Goal: Transaction & Acquisition: Purchase product/service

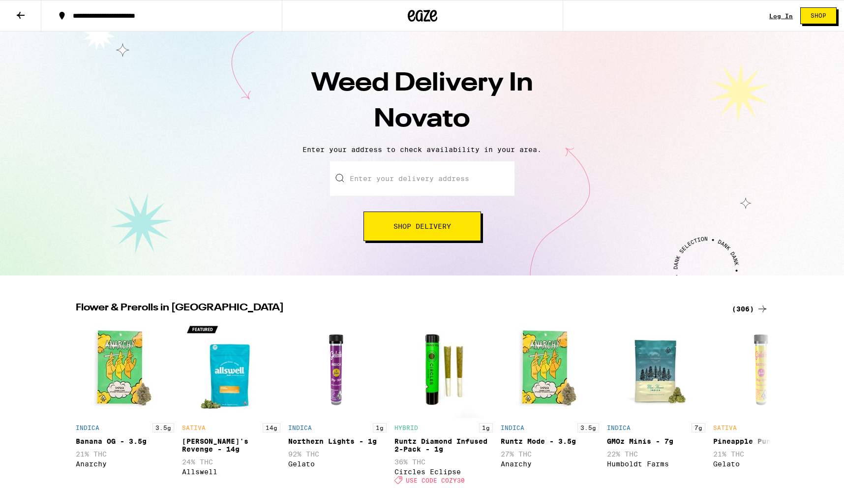
click at [428, 229] on span "Shop Delivery" at bounding box center [422, 226] width 58 height 7
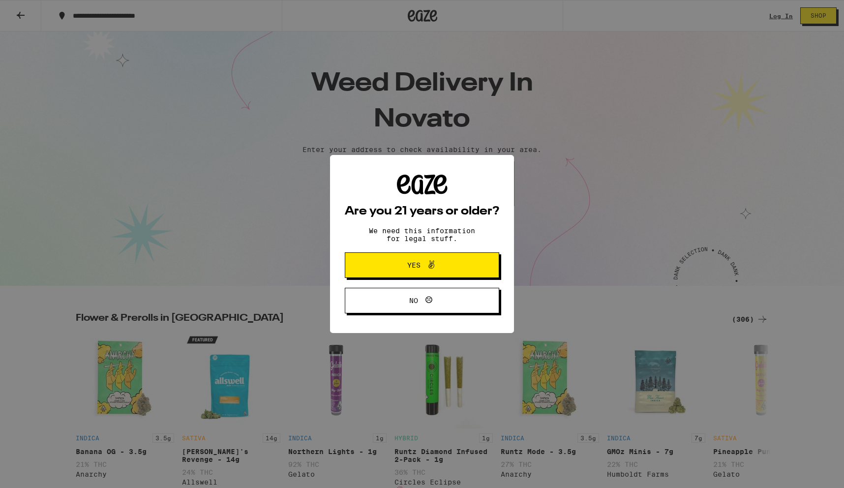
click at [422, 186] on icon at bounding box center [423, 185] width 24 height 20
click at [467, 274] on button "Yes" at bounding box center [422, 265] width 154 height 26
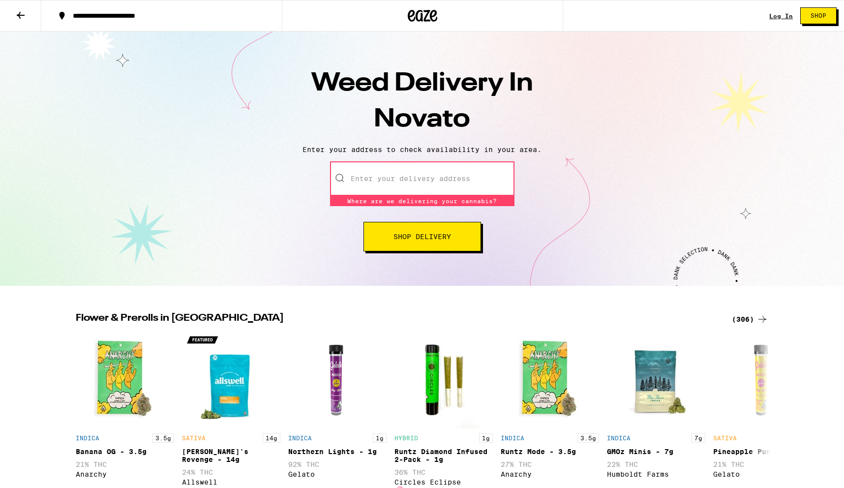
click at [402, 186] on input "Enter your delivery address" at bounding box center [422, 178] width 184 height 34
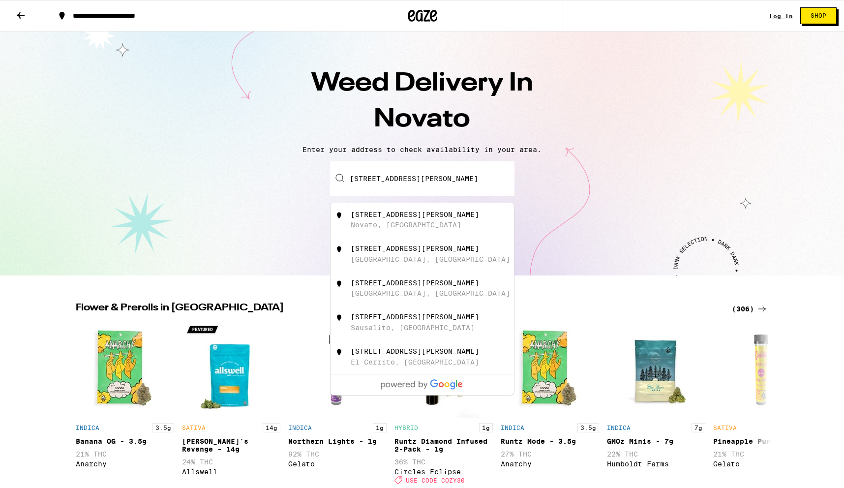
click at [429, 218] on div "[STREET_ADDRESS][PERSON_NAME]" at bounding box center [415, 214] width 128 height 8
type input "[STREET_ADDRESS][PERSON_NAME]"
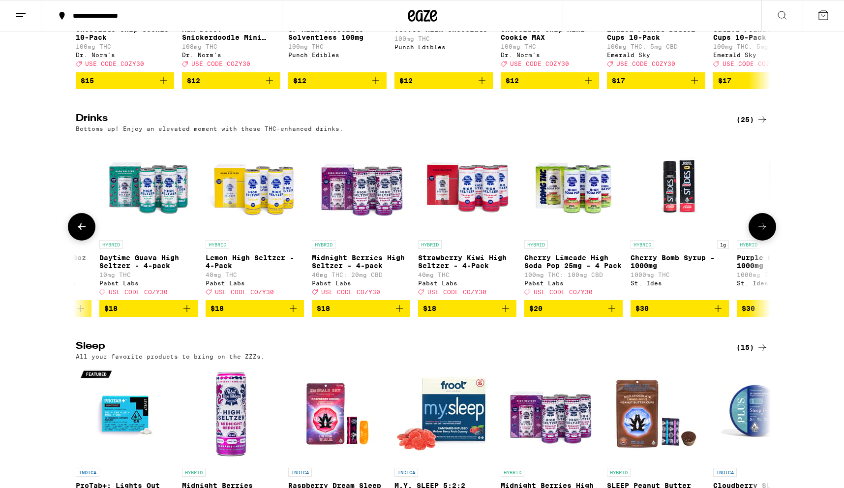
scroll to position [0, 1963]
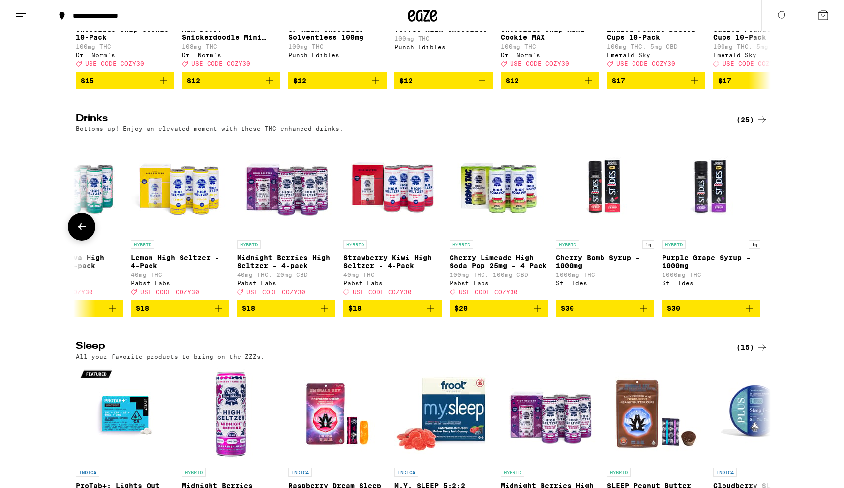
click at [593, 314] on span "$30" at bounding box center [605, 308] width 89 height 12
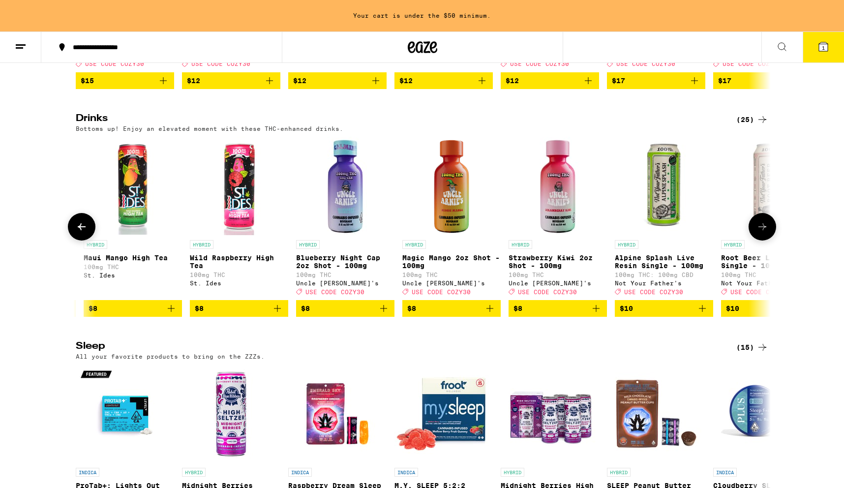
scroll to position [3173, 0]
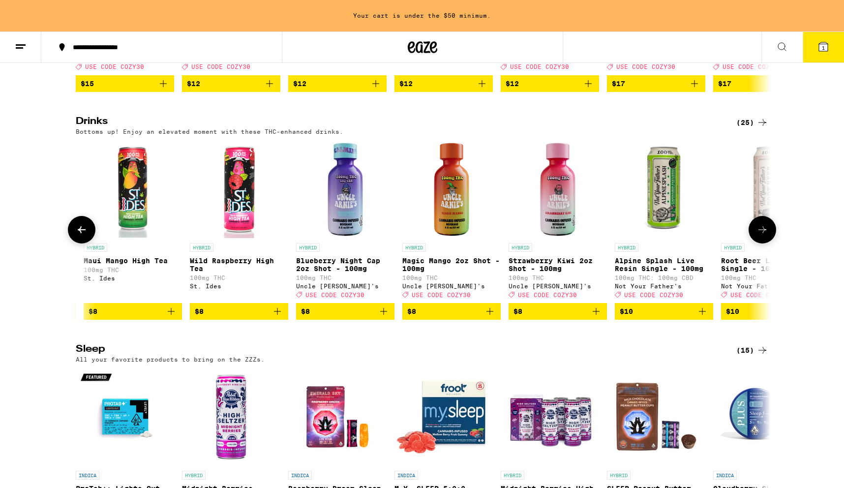
click at [240, 317] on span "$8" at bounding box center [239, 311] width 89 height 12
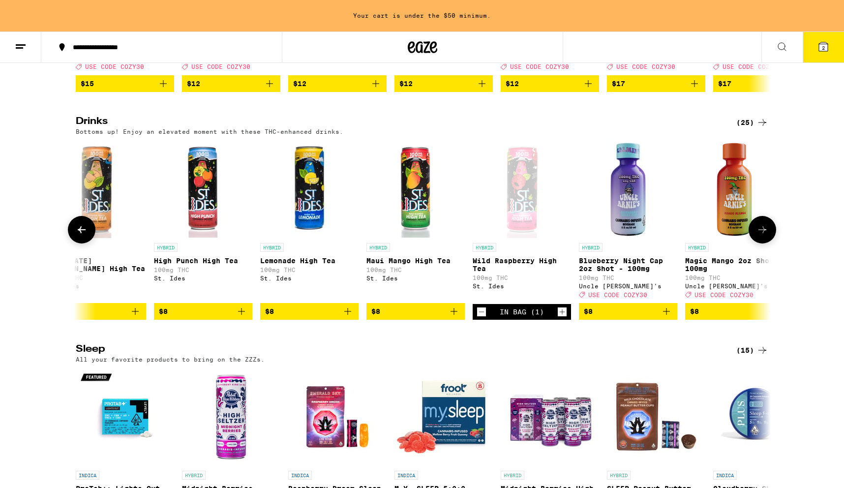
click at [240, 317] on icon "Add to bag" at bounding box center [242, 311] width 12 height 12
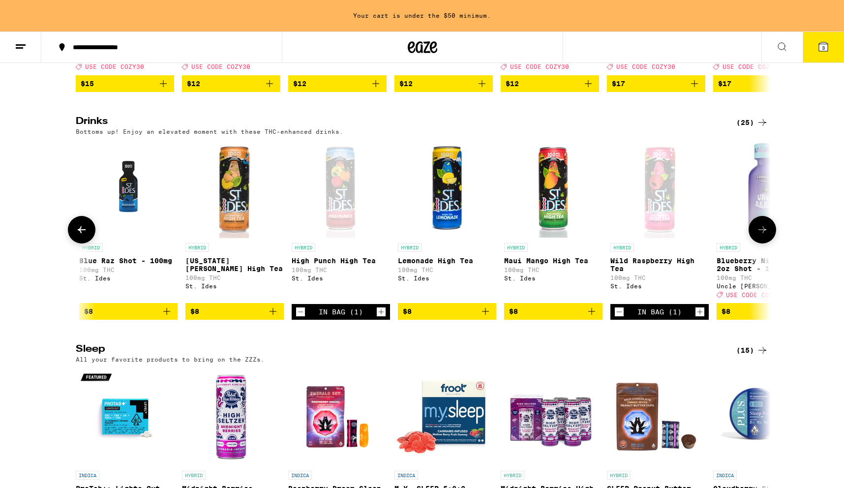
scroll to position [0, 619]
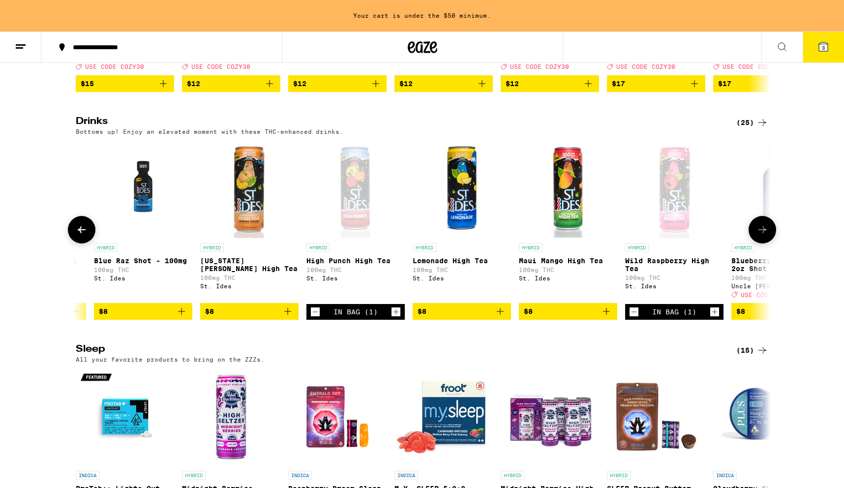
click at [233, 317] on span "$8" at bounding box center [249, 311] width 89 height 12
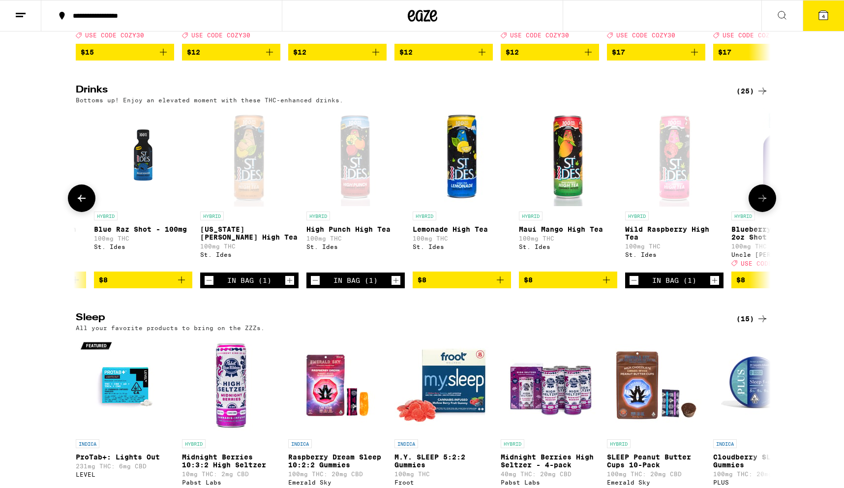
scroll to position [3142, 0]
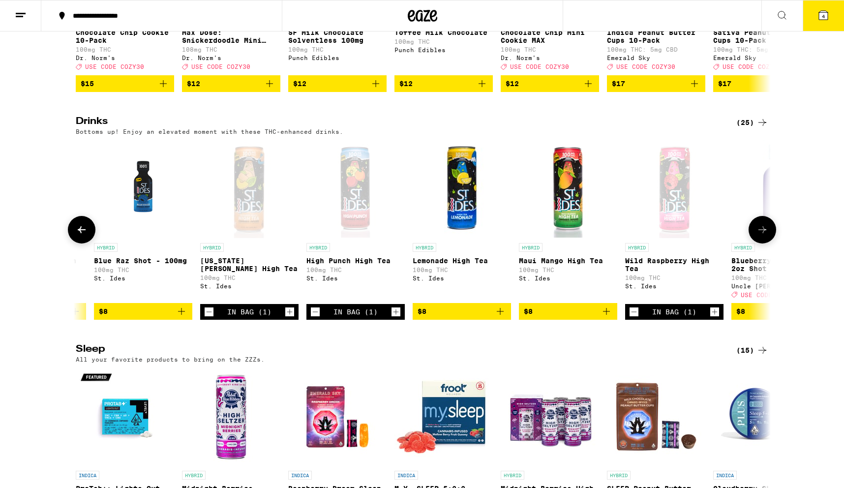
click at [397, 318] on icon "Increment" at bounding box center [395, 312] width 9 height 12
click at [716, 318] on icon "Increment" at bounding box center [714, 312] width 9 height 12
click at [399, 318] on icon "Increment" at bounding box center [395, 312] width 9 height 12
click at [290, 315] on icon "Increment" at bounding box center [289, 311] width 5 height 5
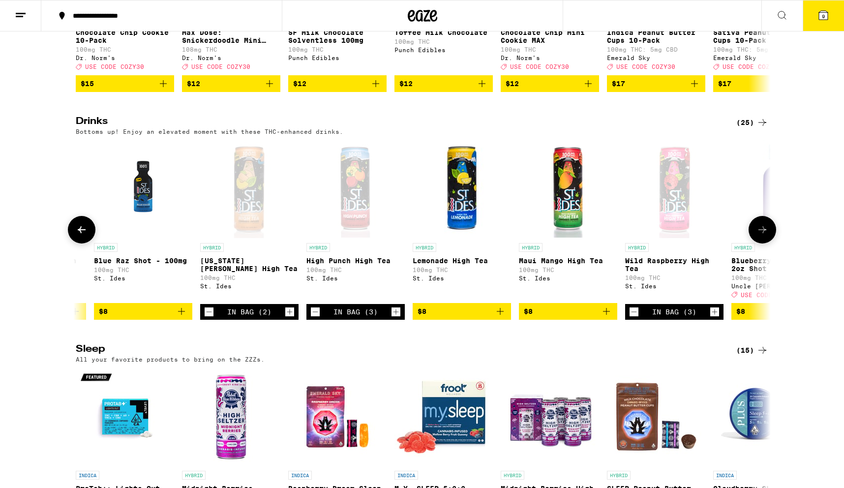
click at [290, 315] on icon "Increment" at bounding box center [289, 311] width 5 height 5
click at [208, 312] on icon "Decrement" at bounding box center [209, 312] width 5 height 0
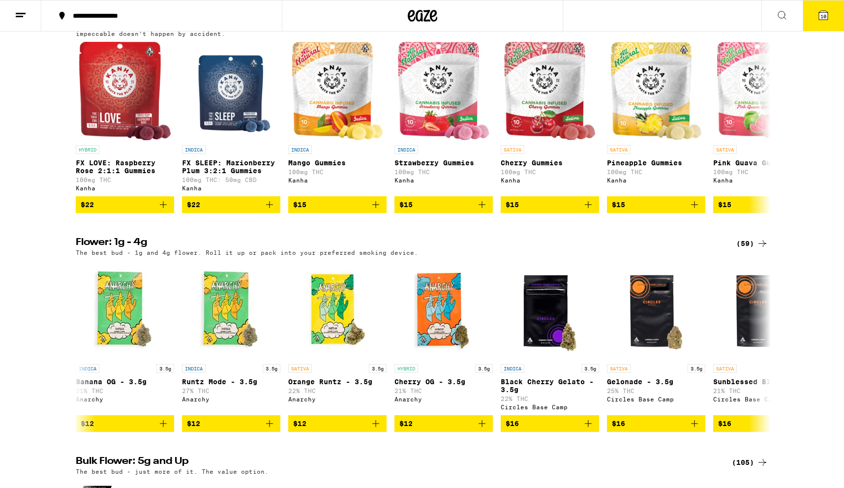
scroll to position [0, 0]
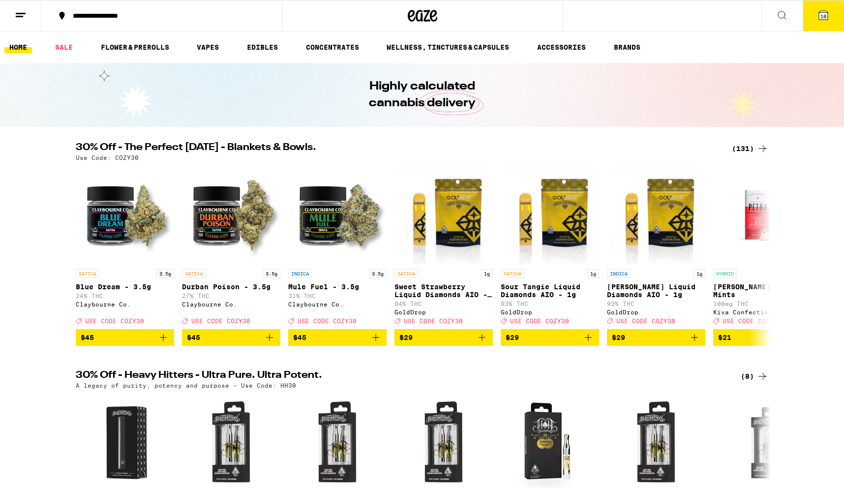
click at [831, 22] on button "10" at bounding box center [822, 15] width 41 height 30
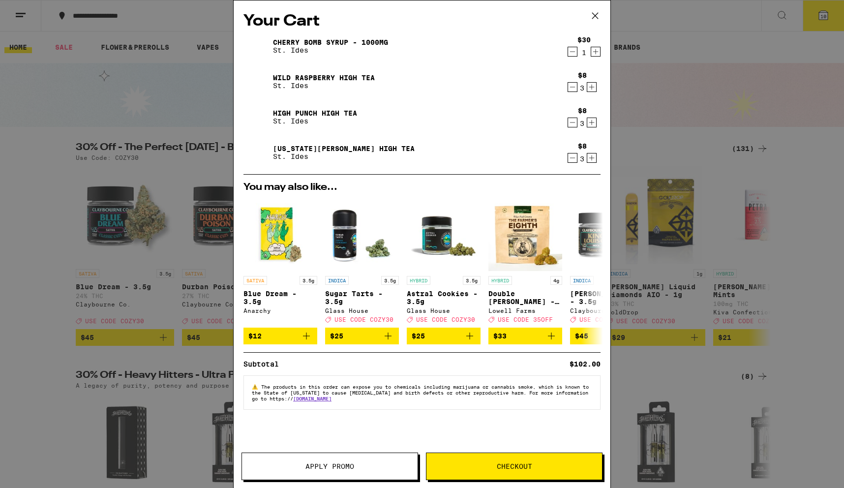
click at [499, 466] on span "Checkout" at bounding box center [514, 466] width 35 height 7
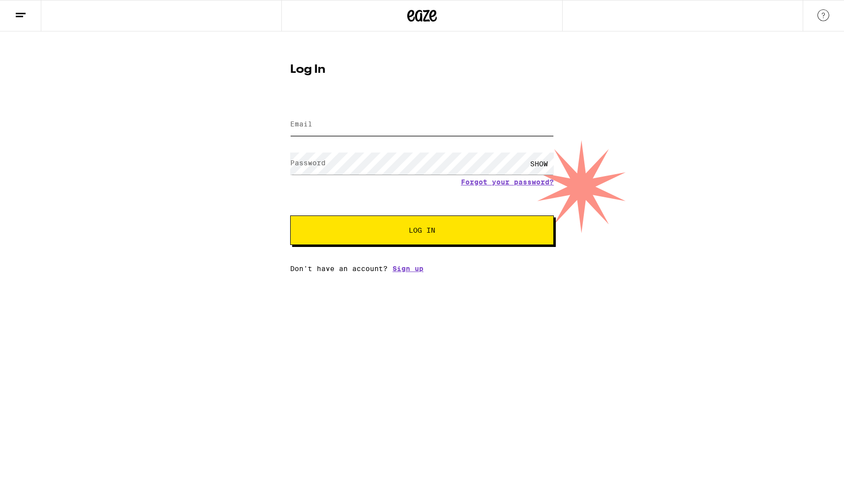
click at [356, 114] on input "Email" at bounding box center [422, 125] width 264 height 22
click at [410, 272] on div "Email Email Password Password SHOW Forgot your password? Log In Don't have an a…" at bounding box center [422, 186] width 264 height 172
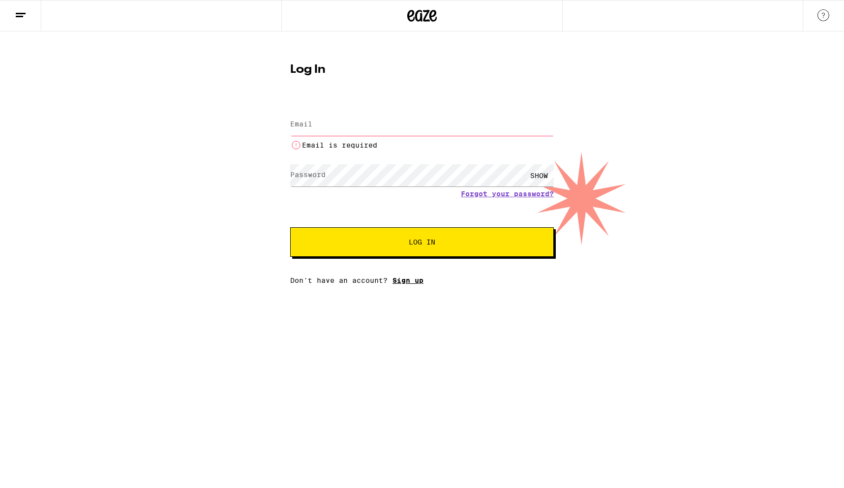
click at [415, 284] on link "Sign up" at bounding box center [407, 280] width 31 height 8
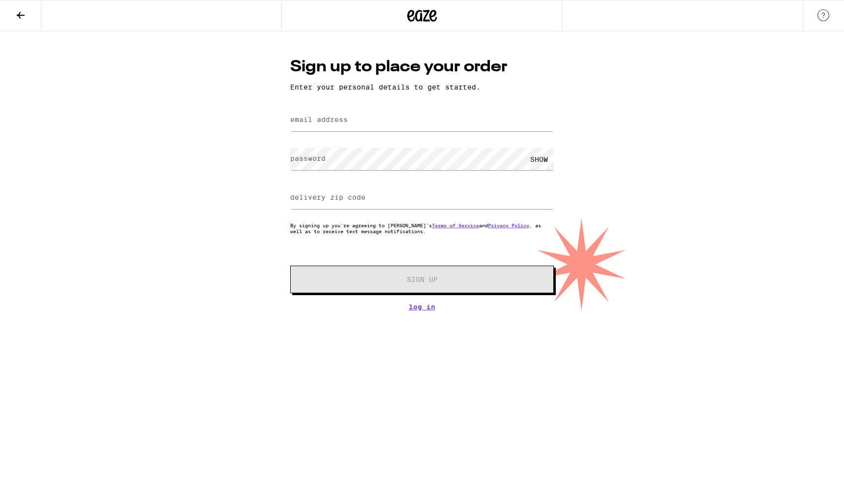
click at [322, 122] on label "email address" at bounding box center [319, 120] width 58 height 8
click at [351, 124] on input "email address" at bounding box center [422, 120] width 264 height 22
type input "[EMAIL_ADDRESS][DOMAIN_NAME]"
type input "94945"
click at [325, 159] on label "password" at bounding box center [307, 158] width 35 height 8
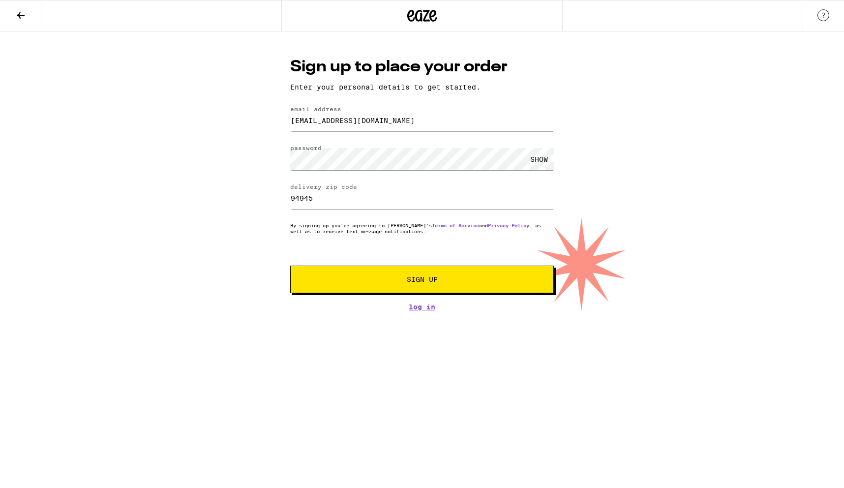
click at [431, 282] on span "Sign Up" at bounding box center [422, 279] width 31 height 7
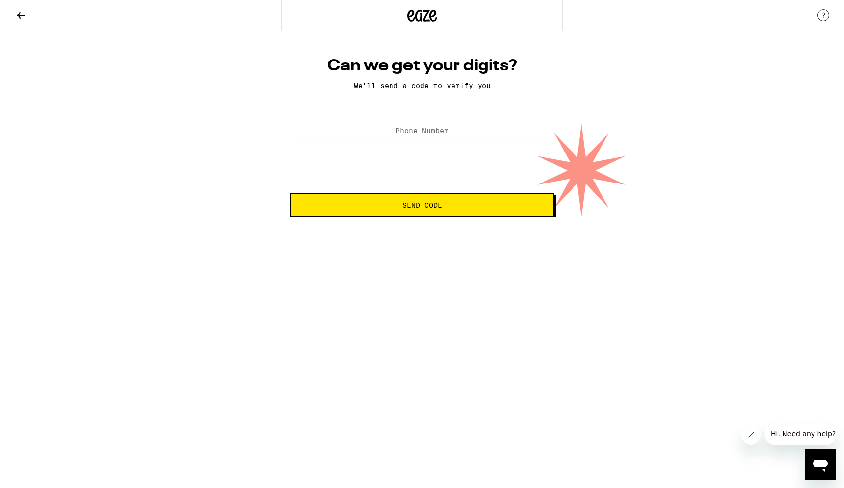
click at [433, 134] on label "Phone Number" at bounding box center [421, 131] width 53 height 8
type input "[PHONE_NUMBER]"
click at [445, 217] on html "Can we get your digits? We'll send a code to verify you Phone Number [PHONE_NUM…" at bounding box center [422, 108] width 844 height 217
click at [440, 206] on span "Send Code" at bounding box center [422, 205] width 40 height 7
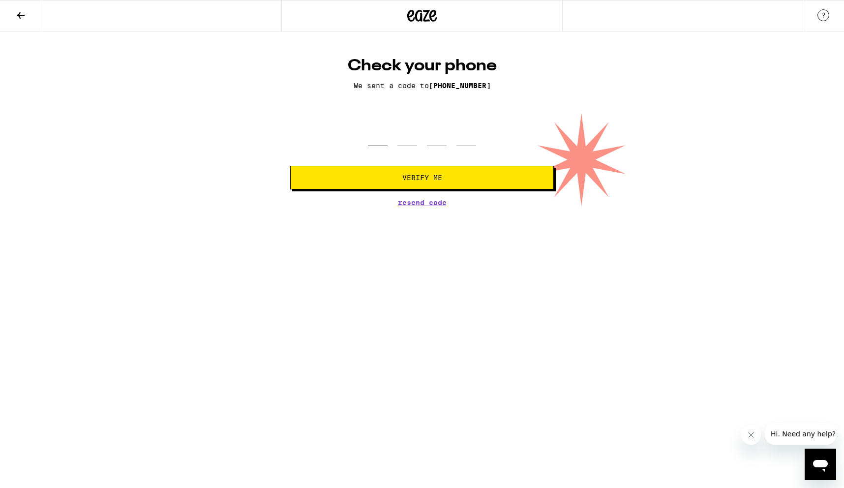
click at [370, 141] on input "tel" at bounding box center [378, 131] width 20 height 29
type input "2"
type input "7"
type input "8"
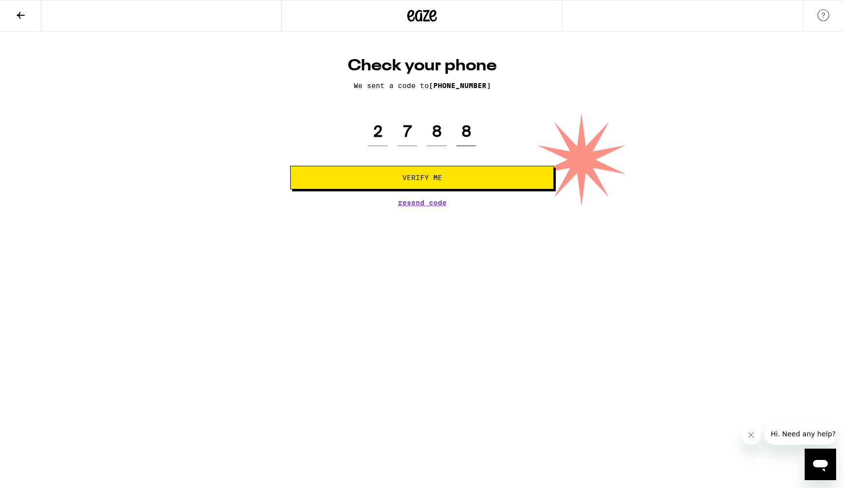
click at [290, 166] on button "Verify Me" at bounding box center [422, 178] width 264 height 24
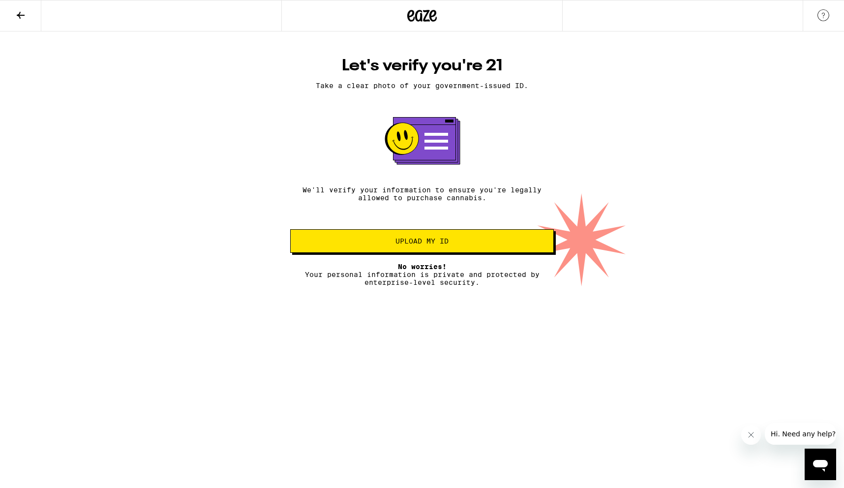
click at [455, 244] on span "Upload my ID" at bounding box center [421, 240] width 247 height 7
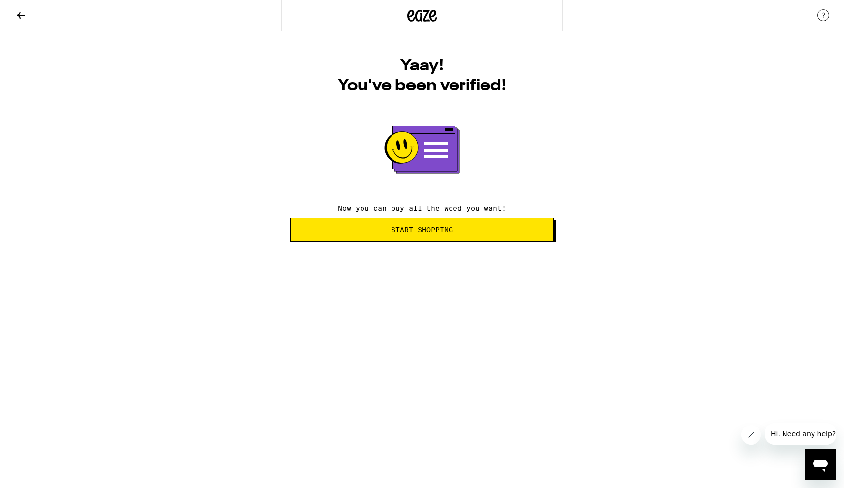
click at [405, 227] on span "Start Shopping" at bounding box center [422, 229] width 62 height 7
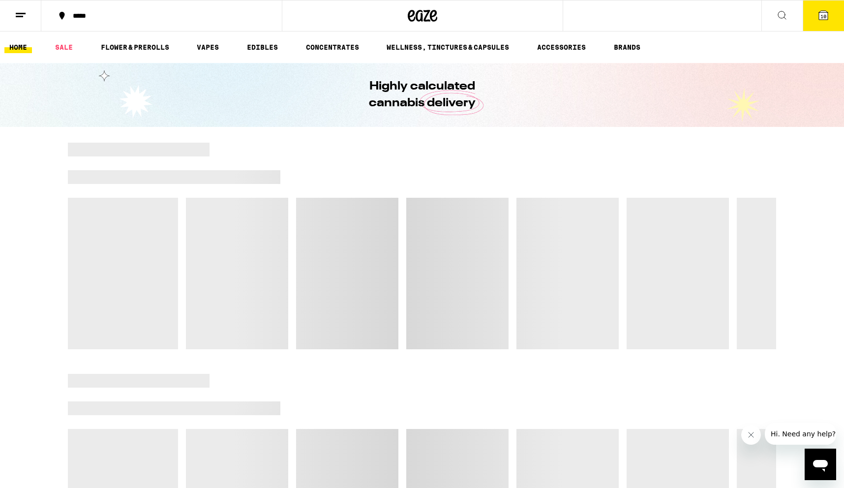
click at [818, 10] on icon at bounding box center [823, 15] width 12 height 12
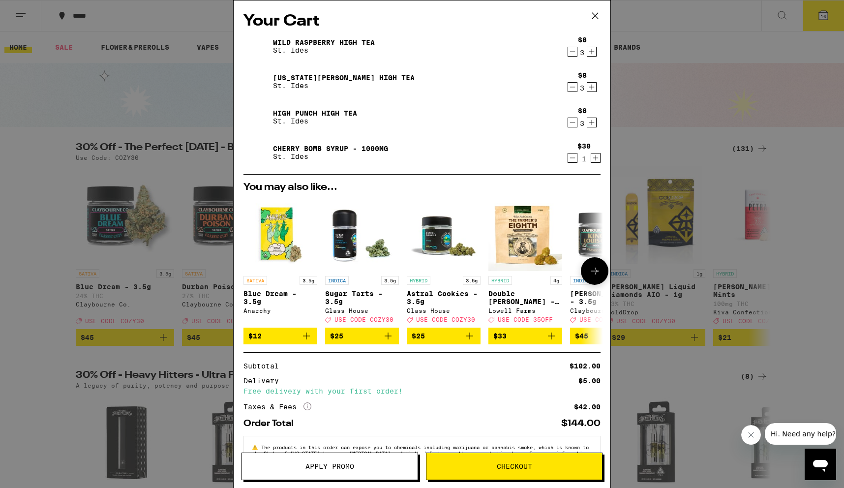
scroll to position [36, 0]
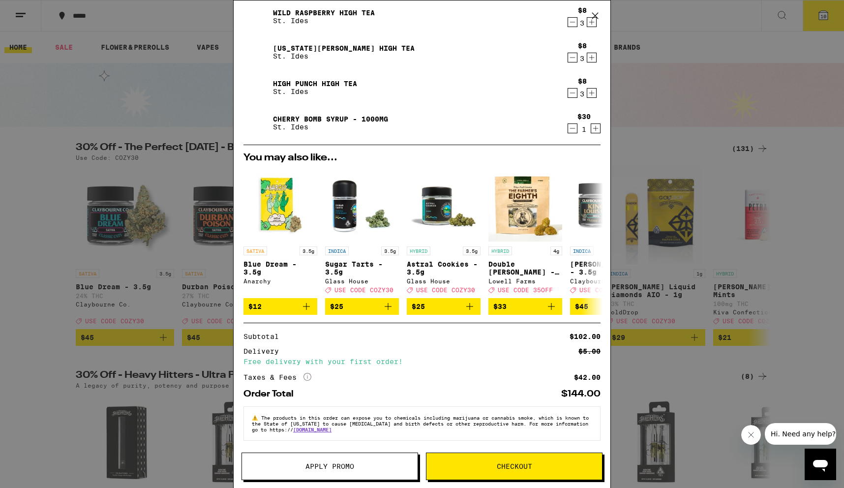
click at [717, 268] on div "Your Cart Wild Raspberry High Tea St. Ides $8 3 [US_STATE][PERSON_NAME] High Te…" at bounding box center [422, 244] width 844 height 488
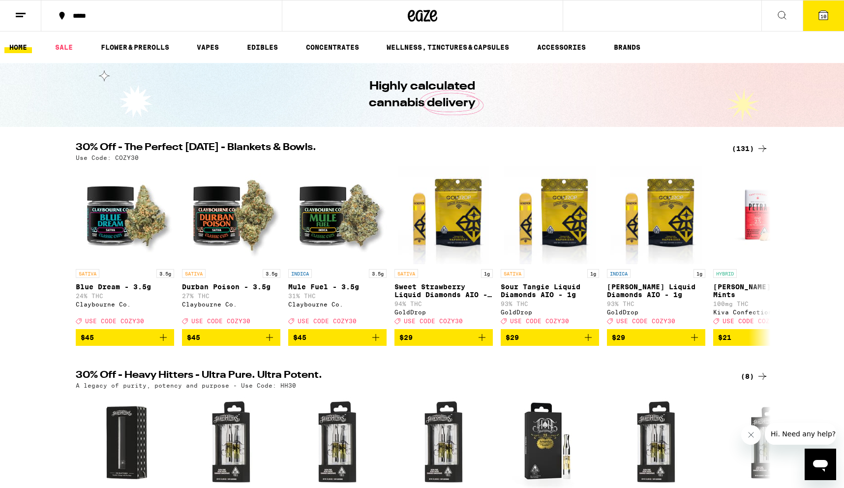
click at [832, 24] on button "10" at bounding box center [822, 15] width 41 height 30
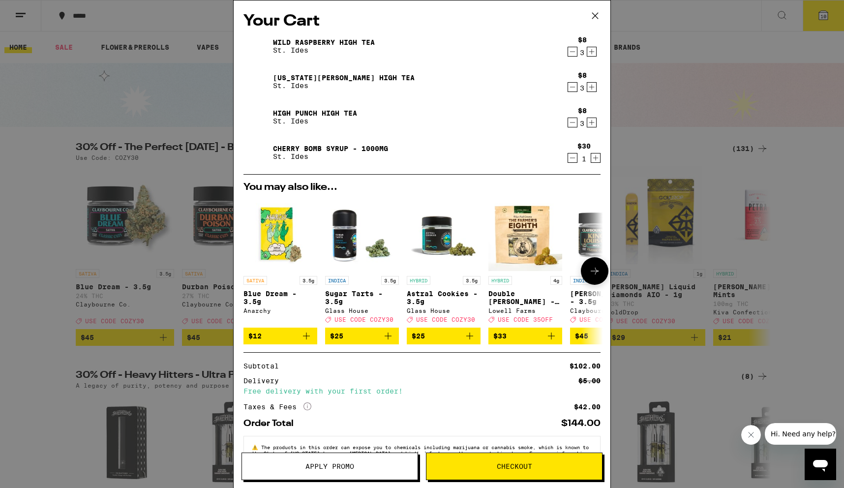
scroll to position [36, 0]
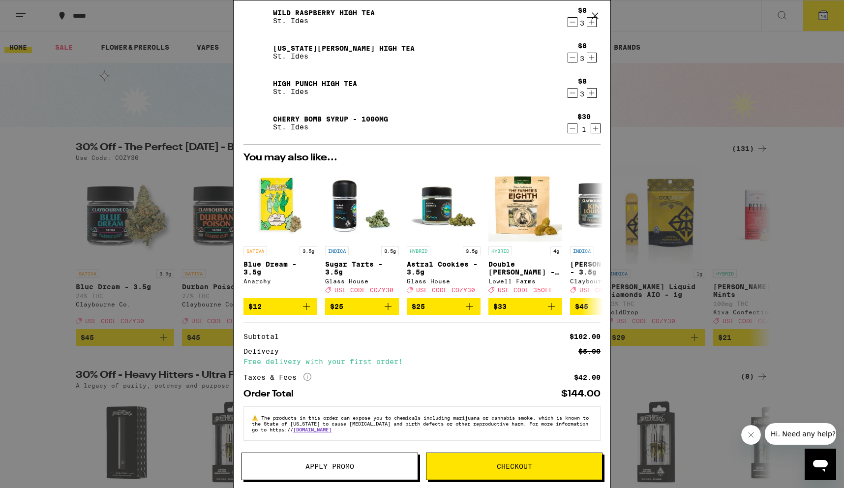
click at [308, 375] on icon "More Info" at bounding box center [307, 377] width 8 height 8
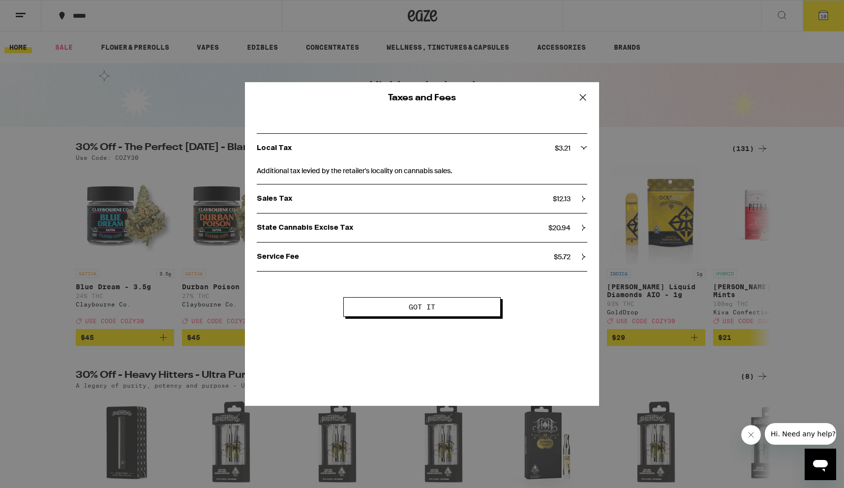
click at [584, 232] on div "State Cannabis Excise Tax $ 20.94" at bounding box center [422, 227] width 330 height 9
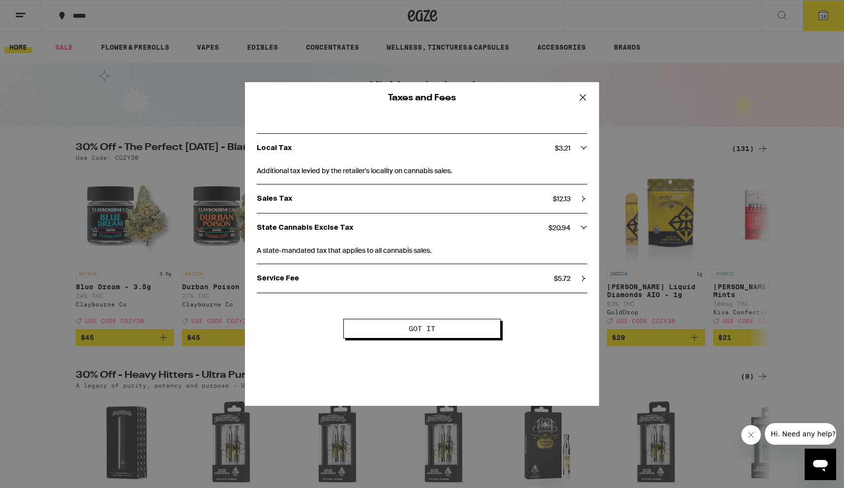
click at [572, 202] on div "Sales Tax $ 12.13" at bounding box center [422, 198] width 330 height 9
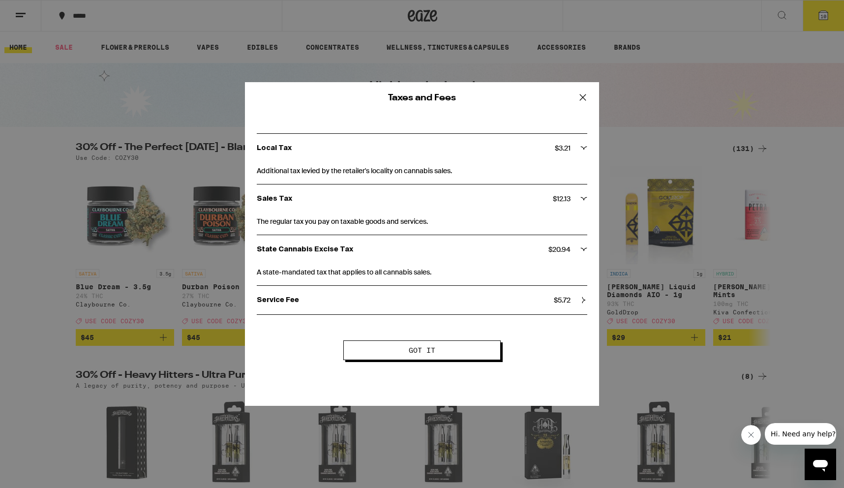
click at [569, 298] on span "$ 5.72" at bounding box center [562, 300] width 17 height 9
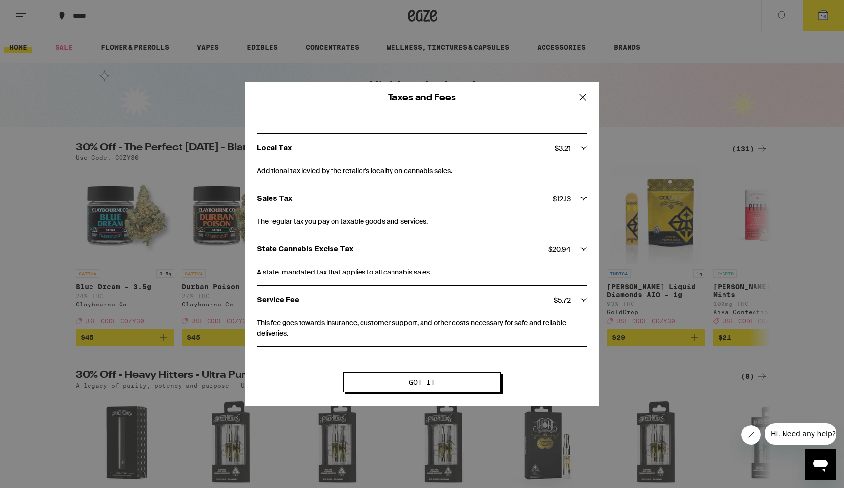
click at [586, 110] on button at bounding box center [582, 97] width 30 height 31
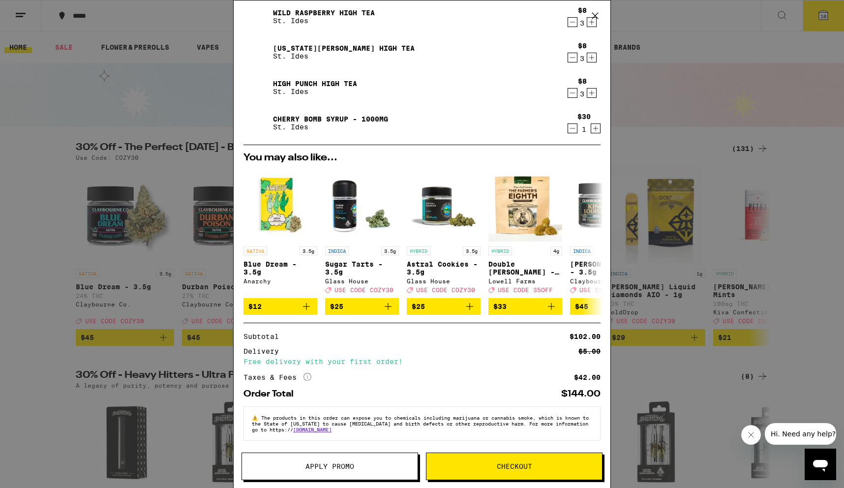
scroll to position [34, 0]
click at [523, 463] on span "Checkout" at bounding box center [514, 466] width 35 height 7
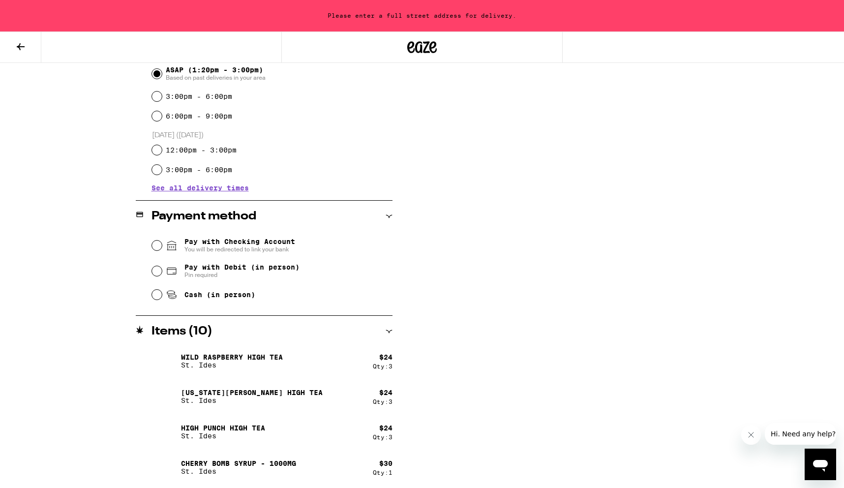
scroll to position [288, 0]
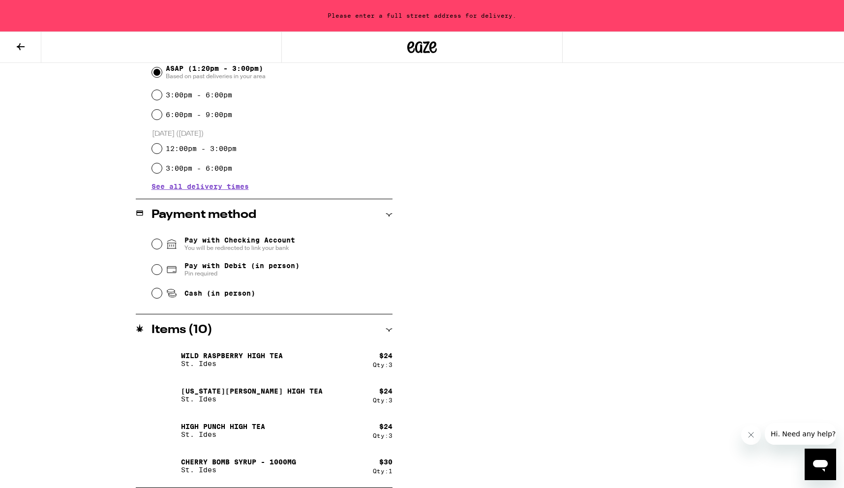
click at [211, 273] on span "Pin required" at bounding box center [241, 273] width 115 height 8
click at [162, 273] on input "Pay with Debit (in person) Pin required" at bounding box center [157, 270] width 10 height 10
radio input "true"
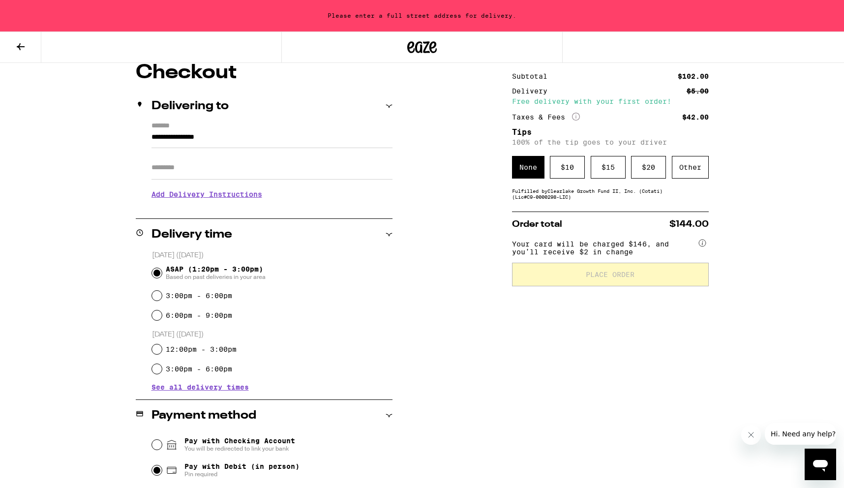
scroll to position [82, 0]
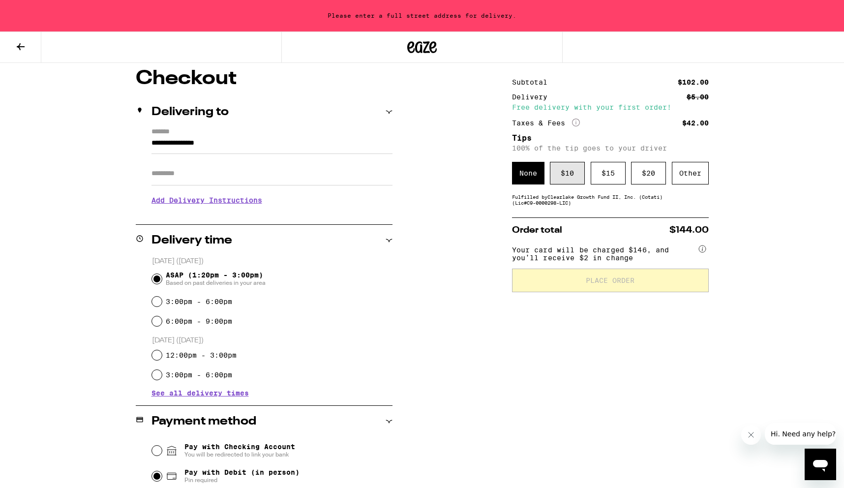
click at [558, 175] on div "$ 10" at bounding box center [567, 173] width 35 height 23
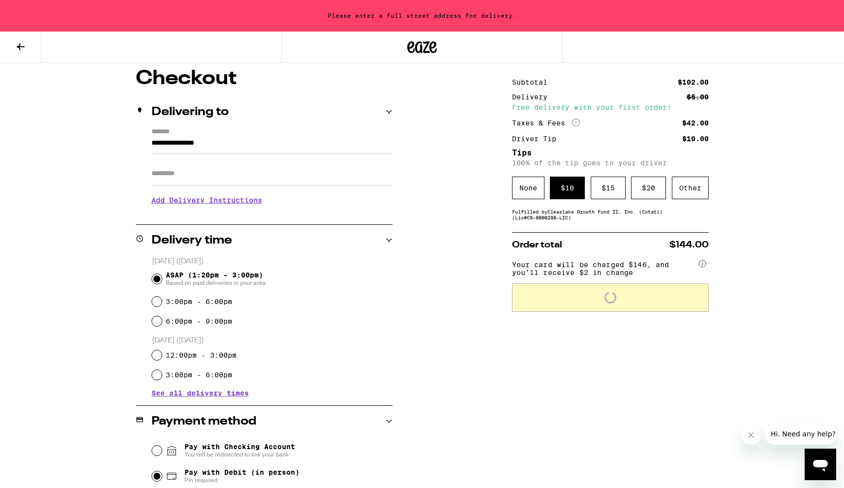
click at [772, 207] on div "**********" at bounding box center [422, 381] width 708 height 625
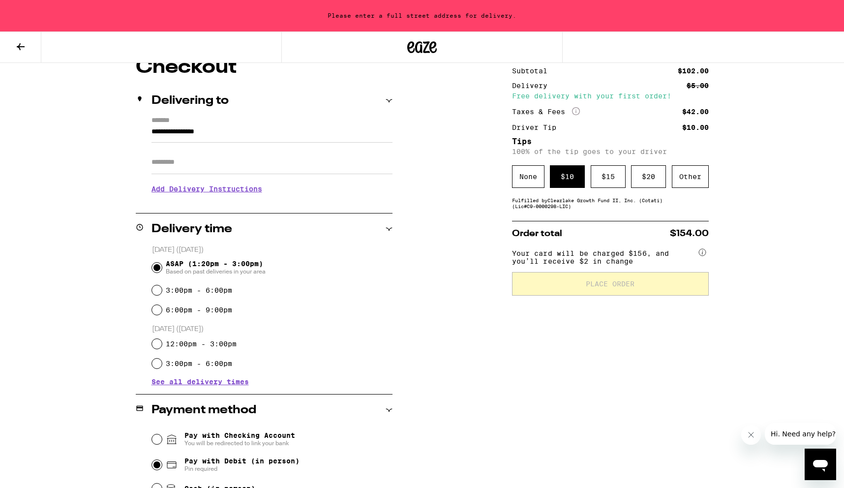
scroll to position [0, 0]
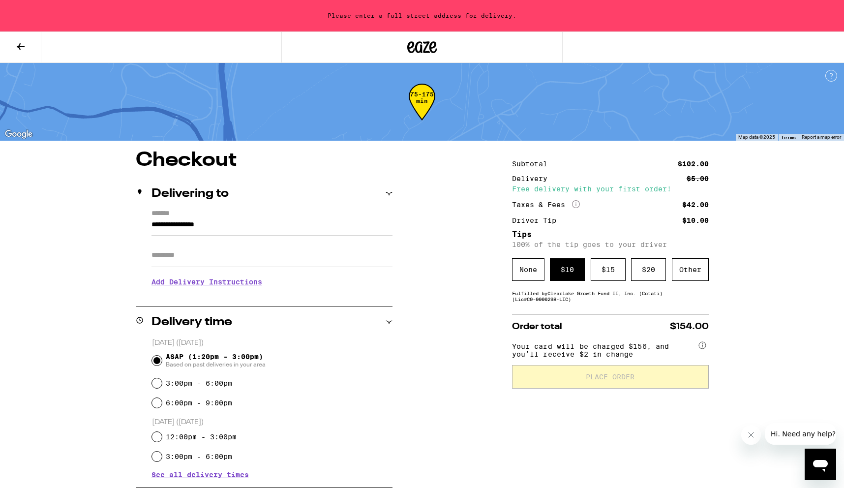
click at [13, 49] on button at bounding box center [20, 47] width 41 height 31
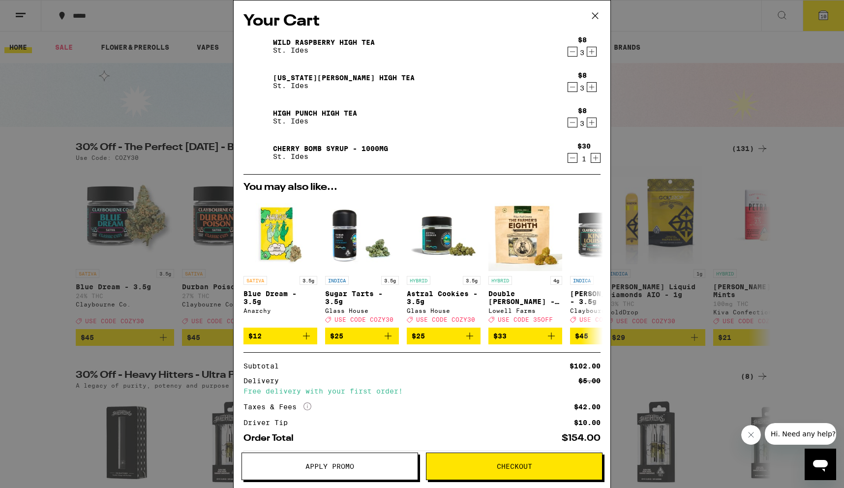
click at [592, 52] on icon "Increment" at bounding box center [591, 52] width 9 height 12
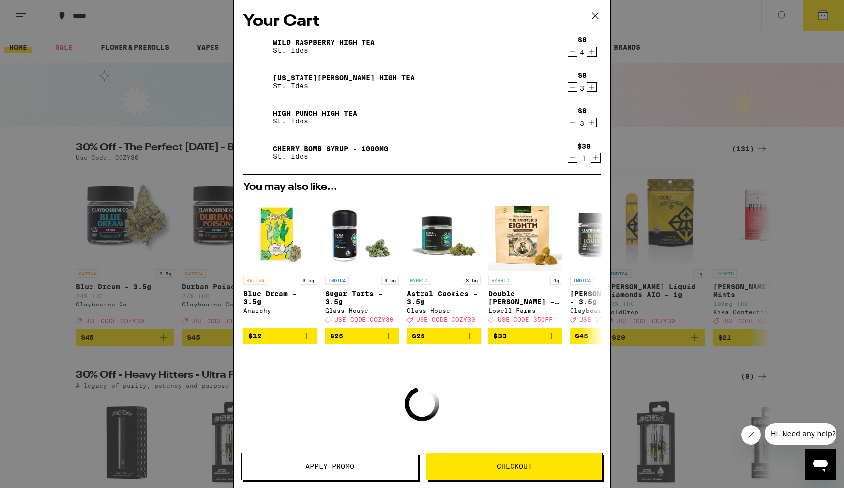
click at [589, 89] on icon "Increment" at bounding box center [591, 87] width 9 height 12
click at [591, 121] on icon "Increment" at bounding box center [591, 122] width 5 height 5
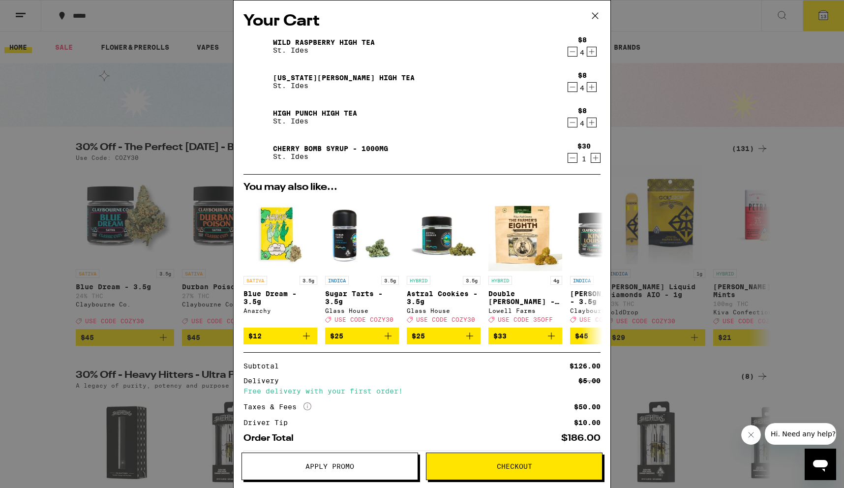
click at [525, 458] on button "Checkout" at bounding box center [514, 466] width 177 height 28
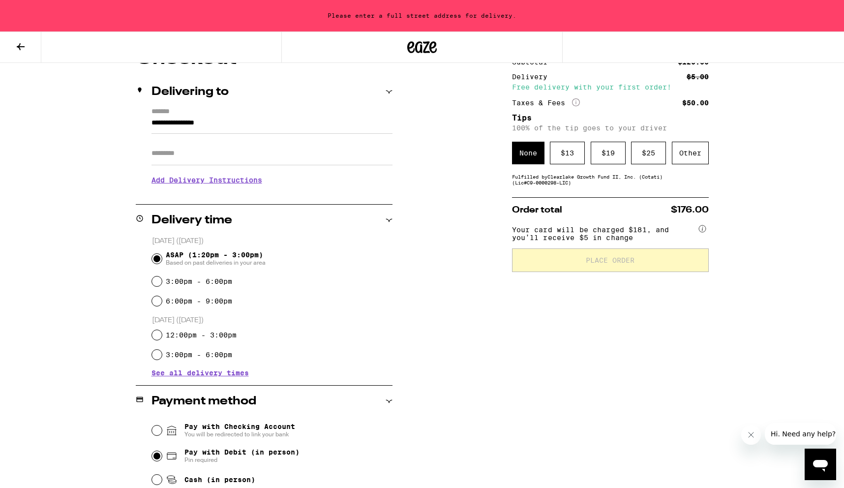
scroll to position [91, 0]
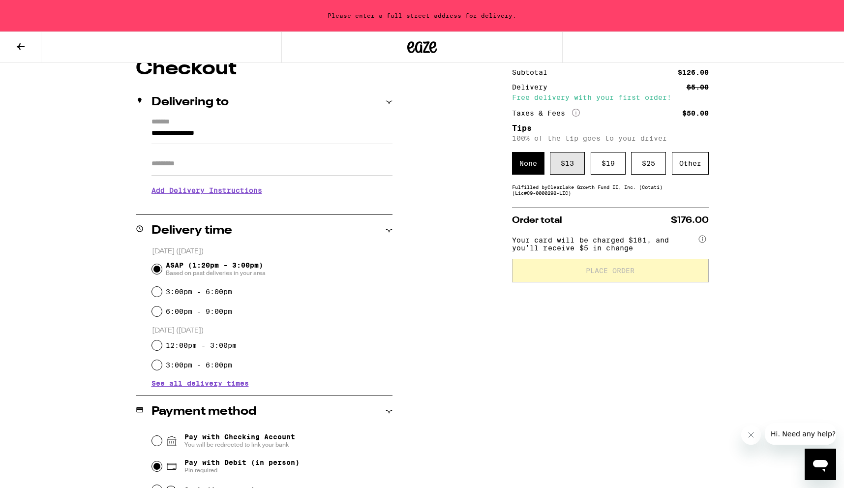
click at [573, 164] on div "$ 13" at bounding box center [567, 163] width 35 height 23
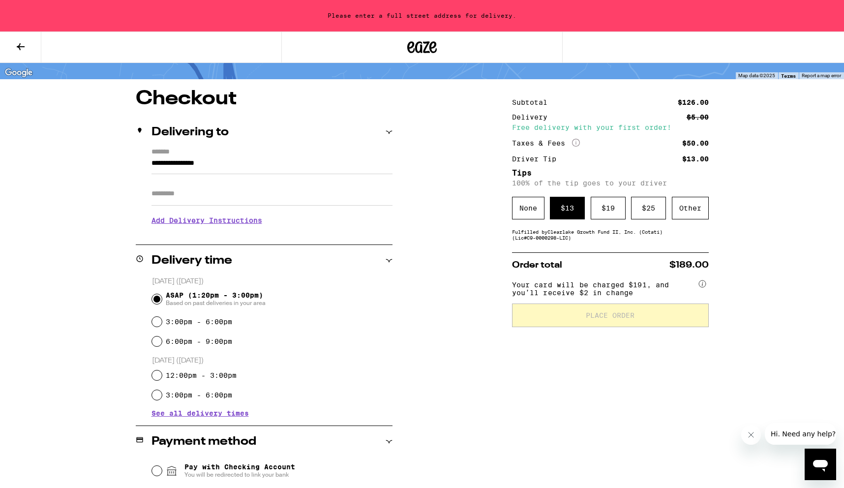
scroll to position [58, 0]
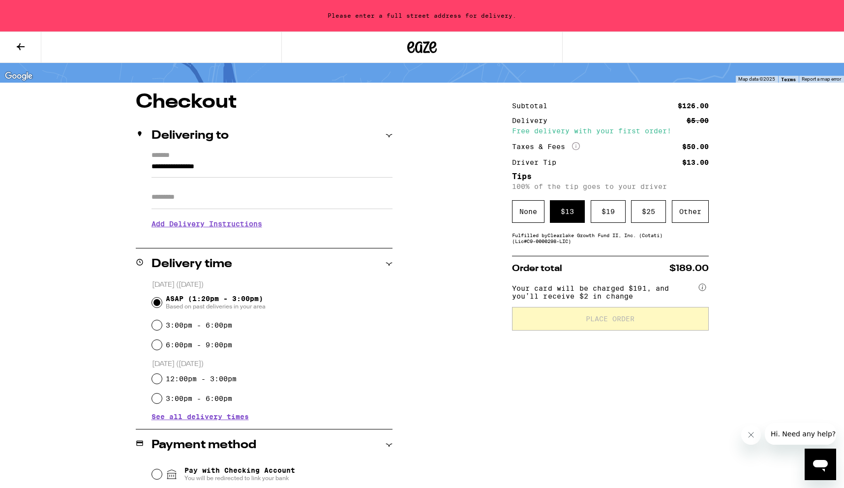
click at [188, 167] on input "**********" at bounding box center [271, 169] width 241 height 17
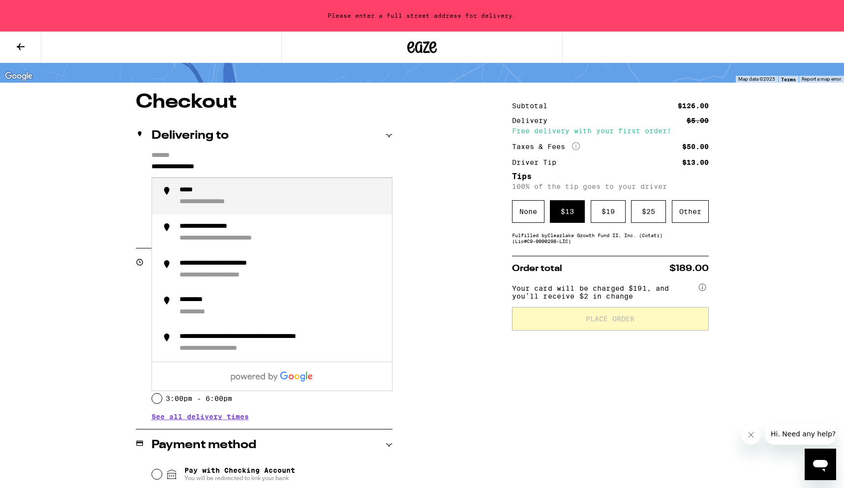
click at [188, 167] on input "**********" at bounding box center [271, 169] width 241 height 17
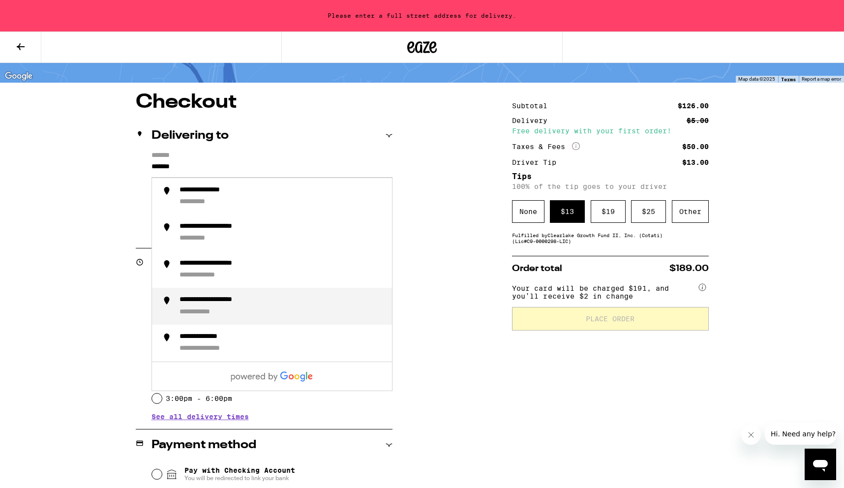
click at [240, 317] on div "**********" at bounding box center [281, 306] width 205 height 21
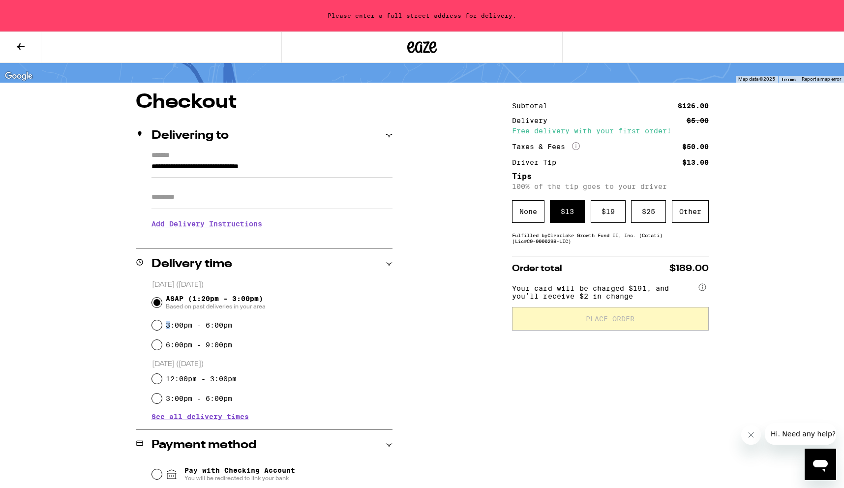
click at [240, 318] on div "3:00pm - 6:00pm" at bounding box center [272, 325] width 240 height 20
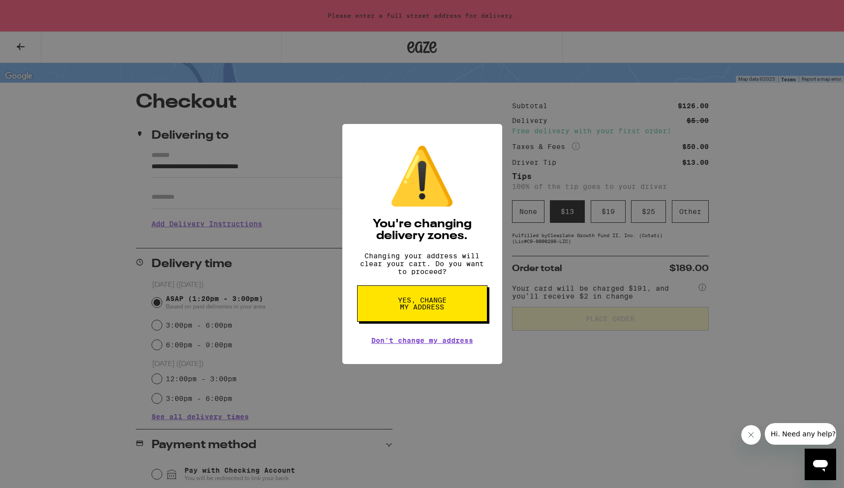
click at [260, 168] on div "⚠️ You're changing delivery zones. Changing your address will clear your cart. …" at bounding box center [422, 244] width 844 height 488
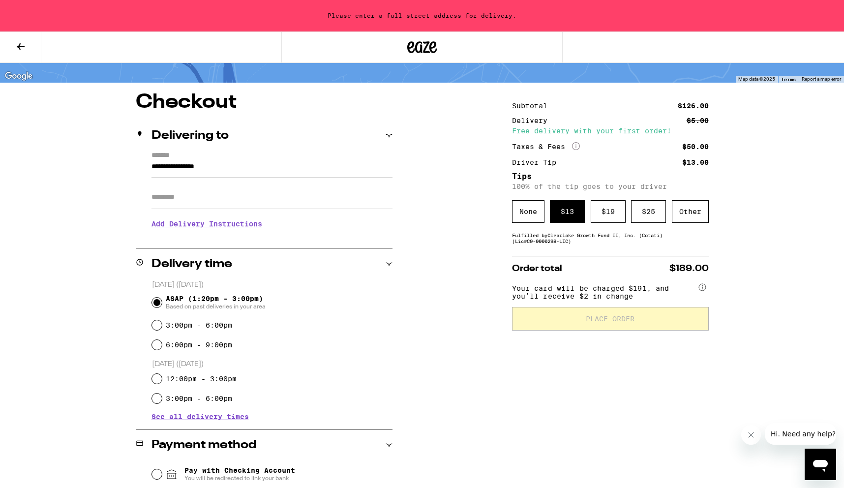
click at [221, 172] on input "**********" at bounding box center [271, 169] width 241 height 17
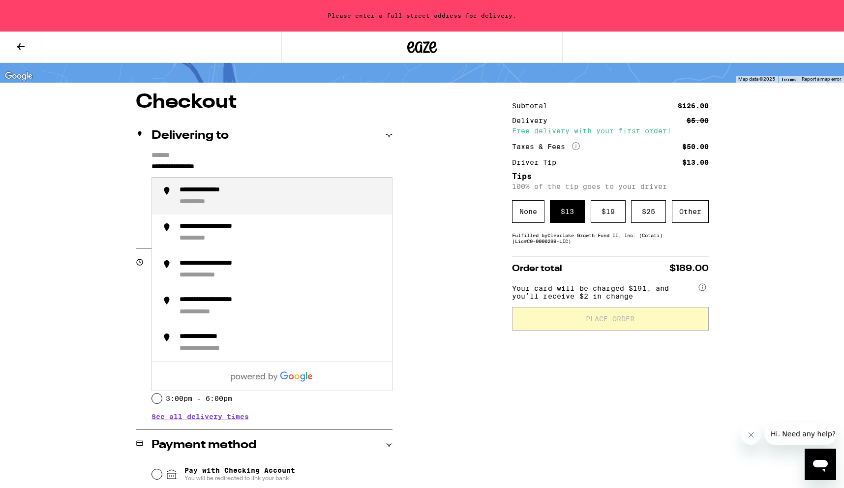
click at [221, 172] on input "**********" at bounding box center [271, 169] width 241 height 17
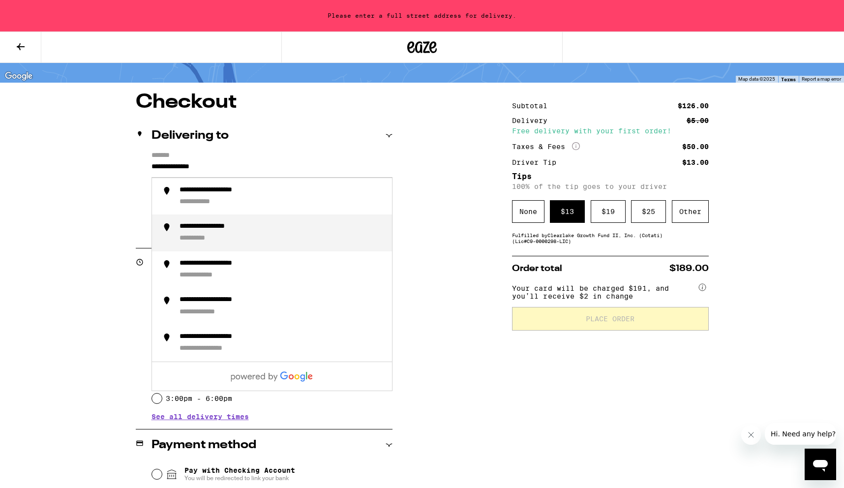
click at [197, 229] on div "**********" at bounding box center [219, 226] width 80 height 9
type input "**********"
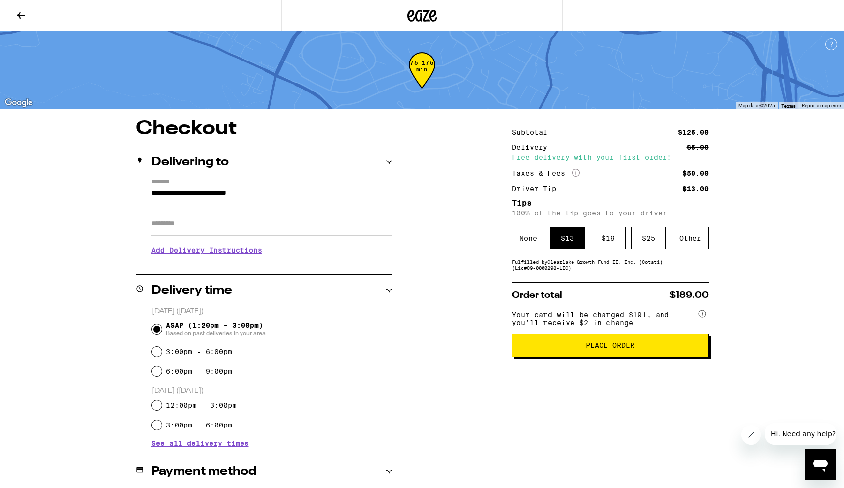
scroll to position [5, 0]
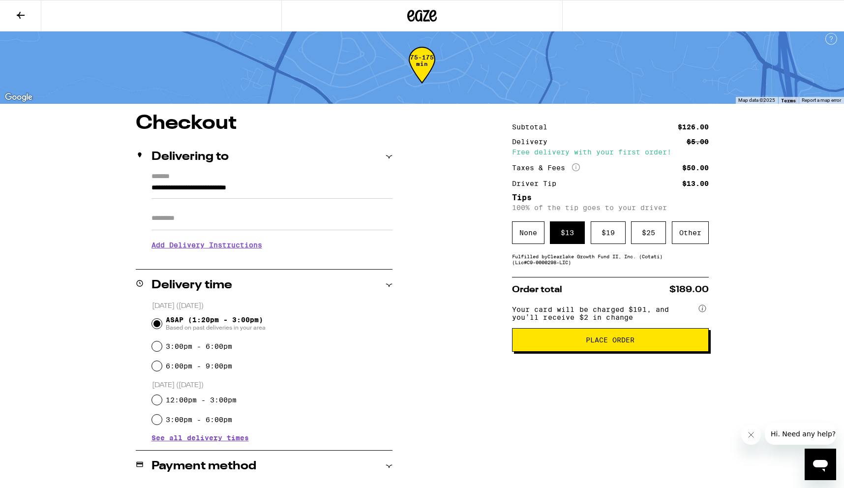
click at [617, 343] on span "Place Order" at bounding box center [610, 339] width 49 height 7
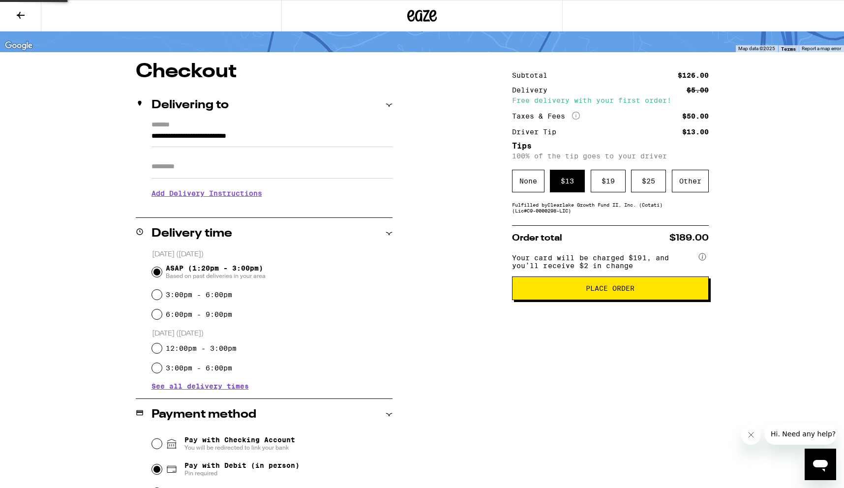
scroll to position [257, 0]
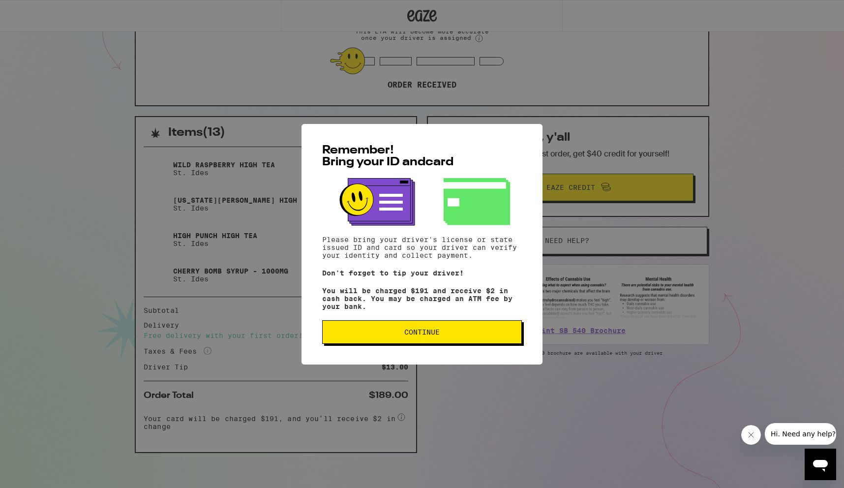
scroll to position [138, 0]
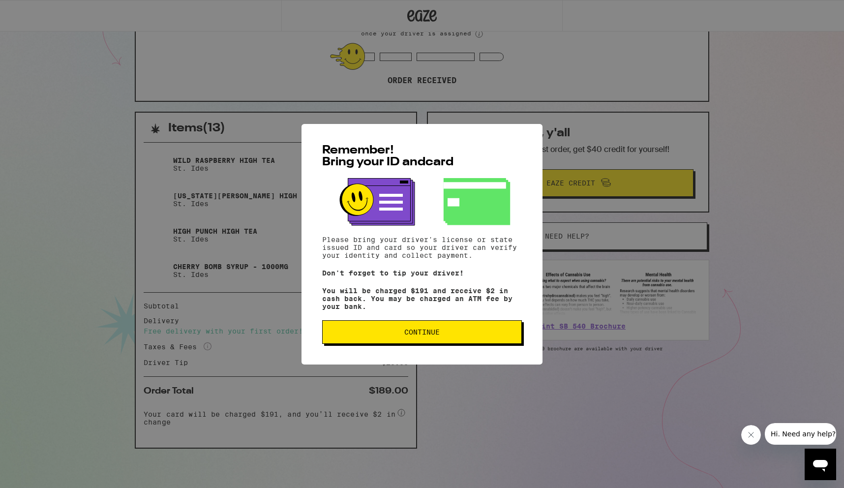
click at [448, 342] on button "Continue" at bounding box center [422, 332] width 200 height 24
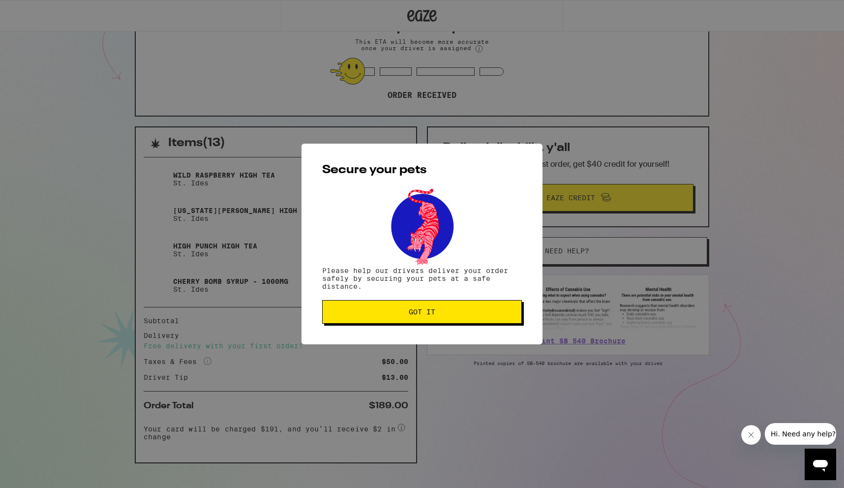
scroll to position [114, 0]
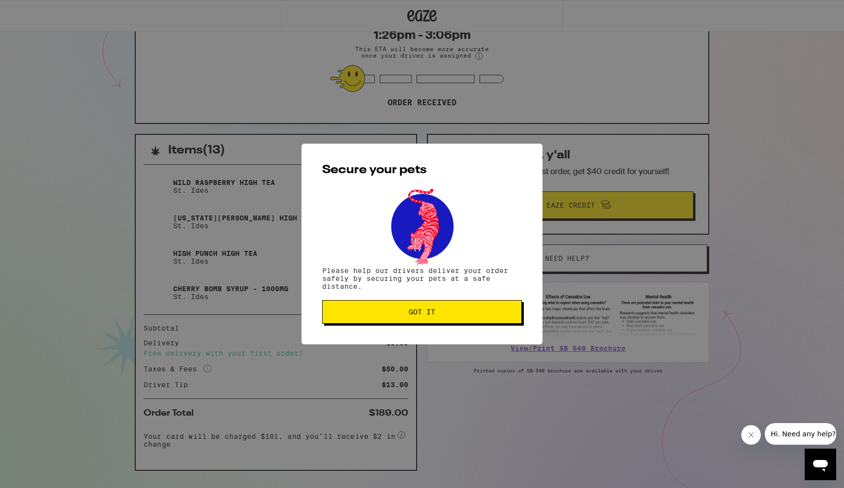
click at [453, 319] on button "Got it" at bounding box center [422, 312] width 200 height 24
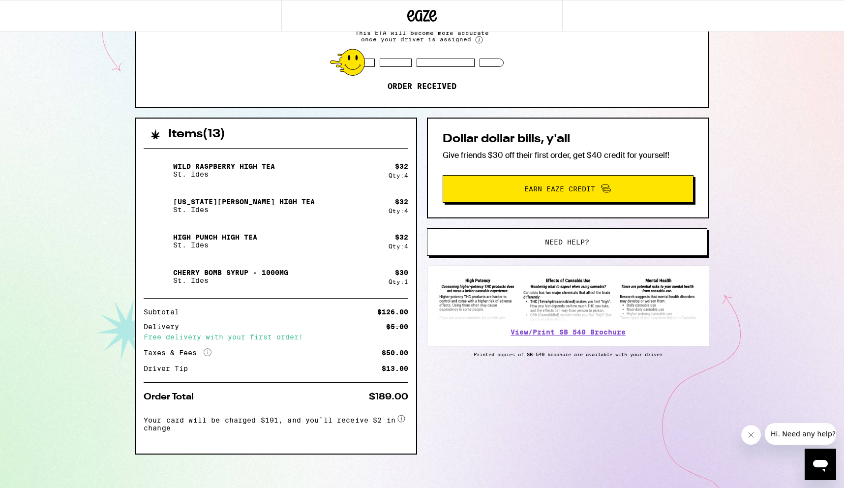
scroll to position [133, 0]
